Goal: Go to known website: Access a specific website the user already knows

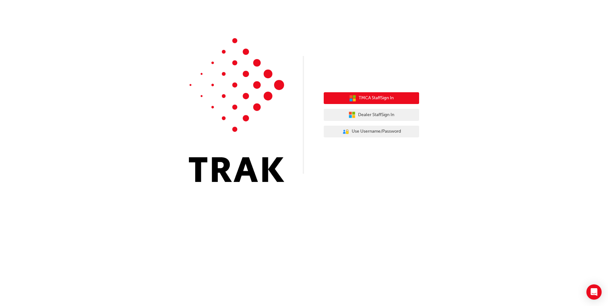
click at [385, 99] on span "TMCA Staff Sign In" at bounding box center [376, 97] width 35 height 7
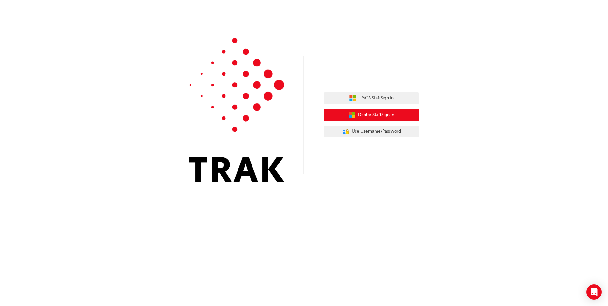
click at [353, 112] on icon "button" at bounding box center [351, 114] width 7 height 7
